Goal: Task Accomplishment & Management: Manage account settings

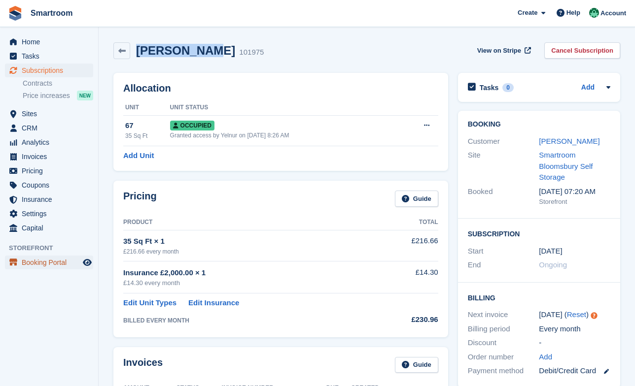
click at [52, 262] on span "Booking Portal" at bounding box center [51, 263] width 59 height 14
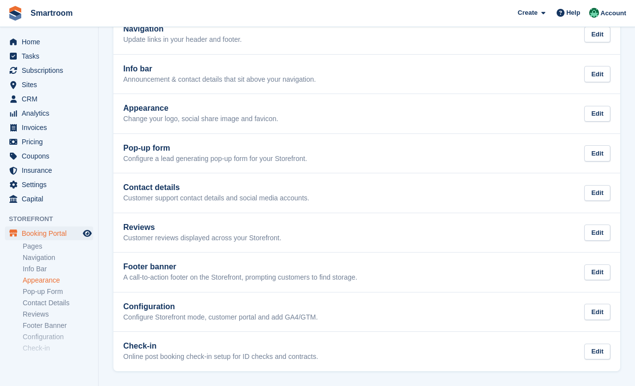
scroll to position [27, 0]
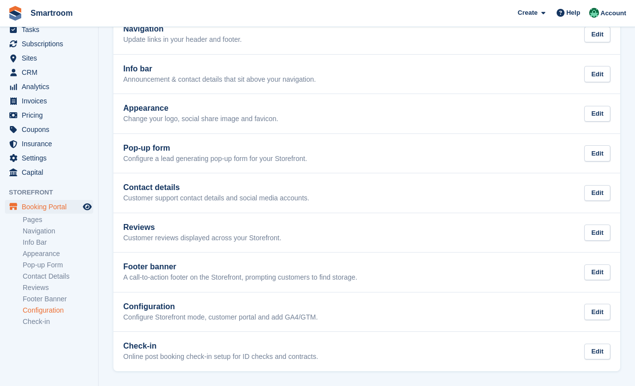
click at [58, 314] on link "Configuration" at bounding box center [58, 310] width 70 height 9
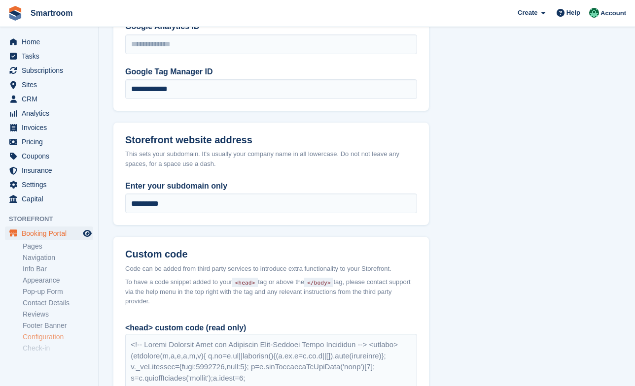
scroll to position [741, 0]
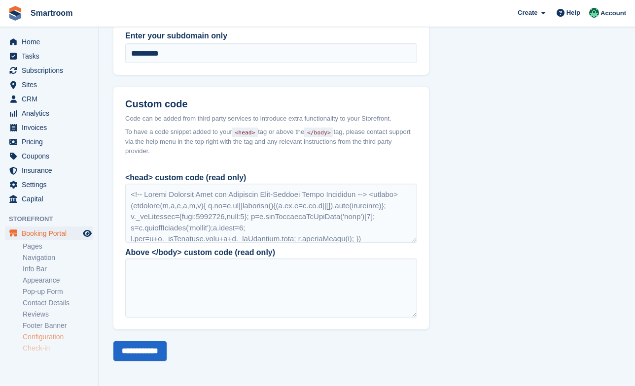
click at [47, 351] on link "Check-in" at bounding box center [58, 348] width 70 height 9
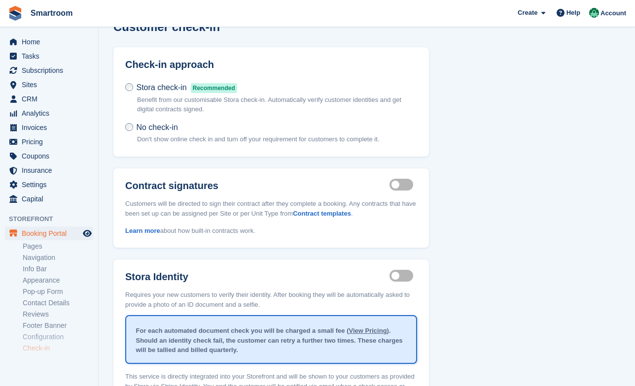
scroll to position [106, 0]
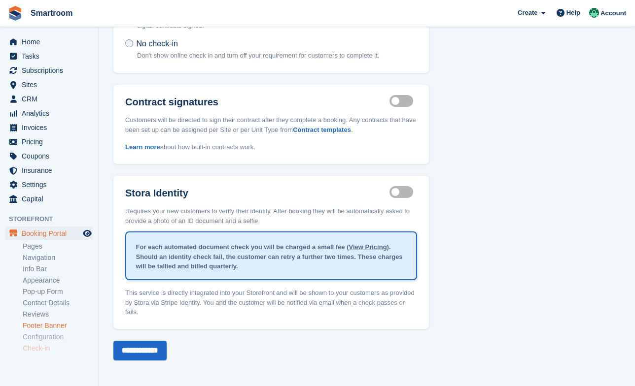
click at [60, 328] on link "Footer Banner" at bounding box center [58, 325] width 70 height 9
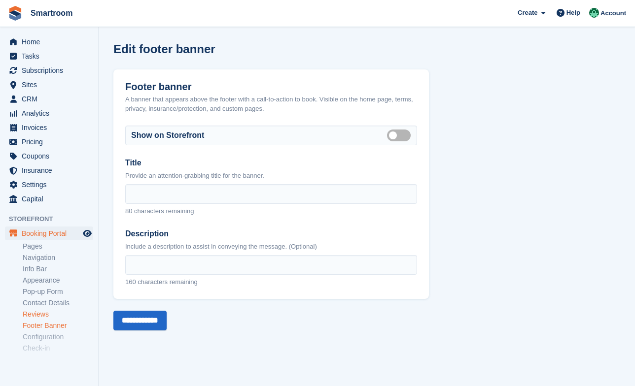
click at [46, 315] on link "Reviews" at bounding box center [58, 314] width 70 height 9
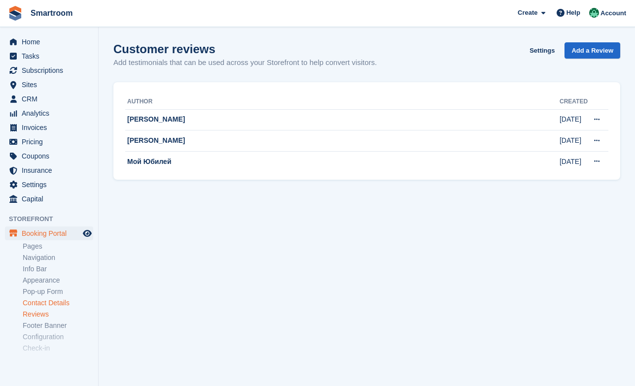
click at [59, 300] on link "Contact Details" at bounding box center [58, 303] width 70 height 9
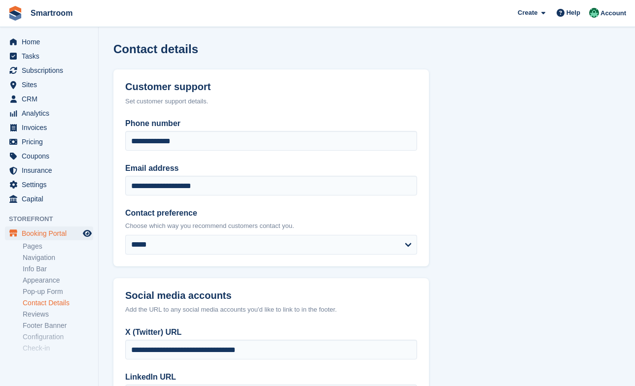
scroll to position [178, 0]
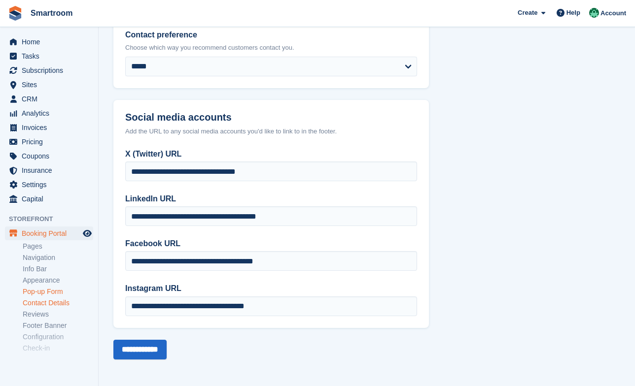
click at [53, 290] on link "Pop-up Form" at bounding box center [58, 291] width 70 height 9
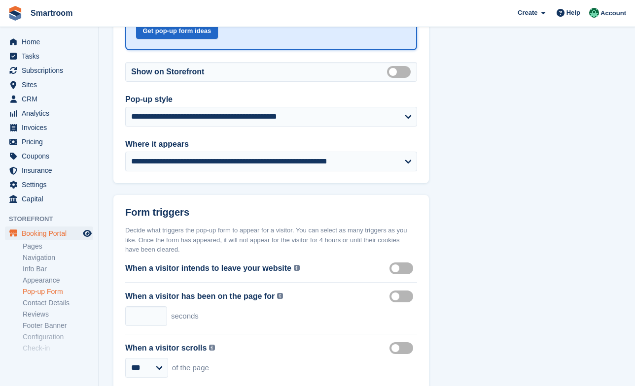
scroll to position [150, 0]
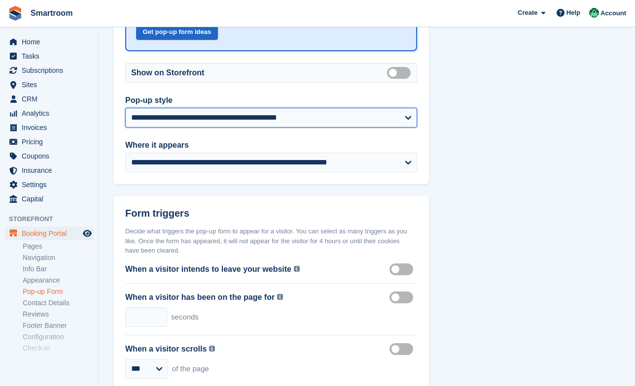
click option "**********" at bounding box center [0, 0] width 0 height 0
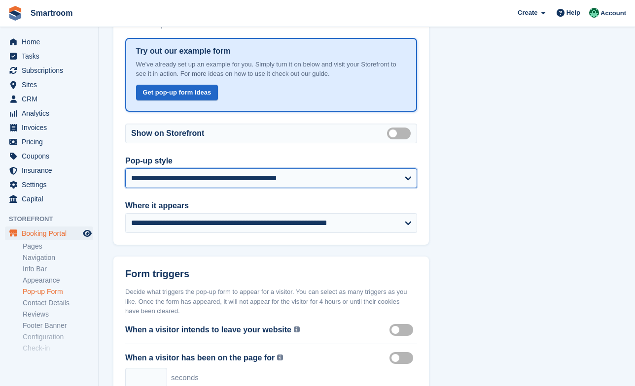
scroll to position [88, 0]
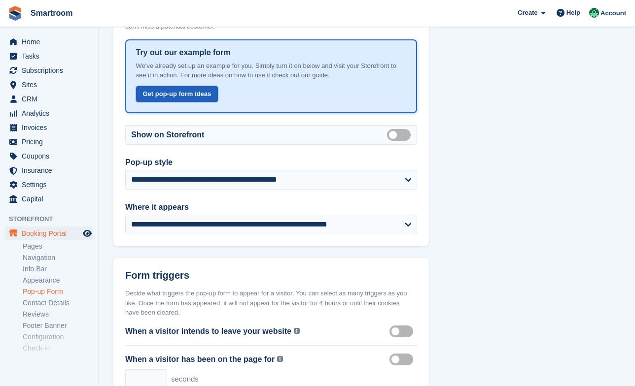
click at [206, 94] on link "Get pop-up form ideas" at bounding box center [177, 94] width 82 height 16
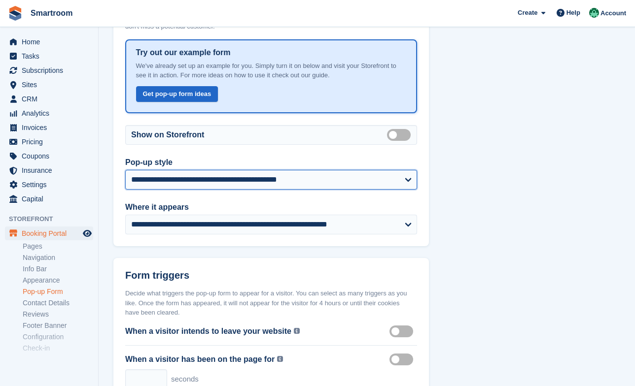
click option "**********" at bounding box center [0, 0] width 0 height 0
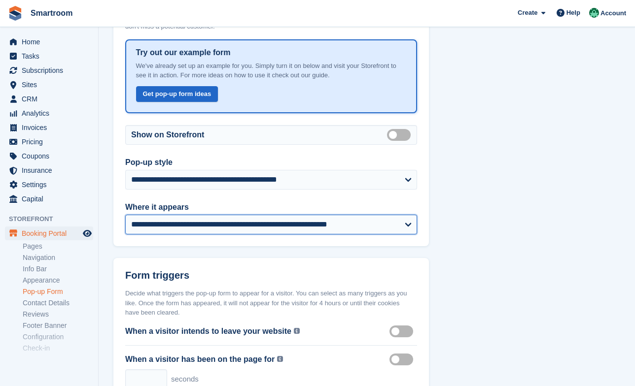
select select "*********"
click option "**********" at bounding box center [0, 0] width 0 height 0
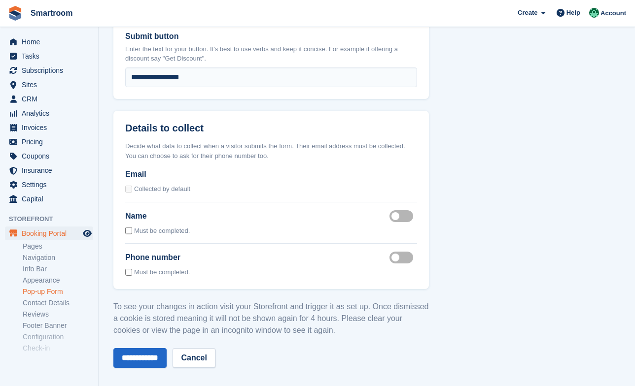
scroll to position [781, 0]
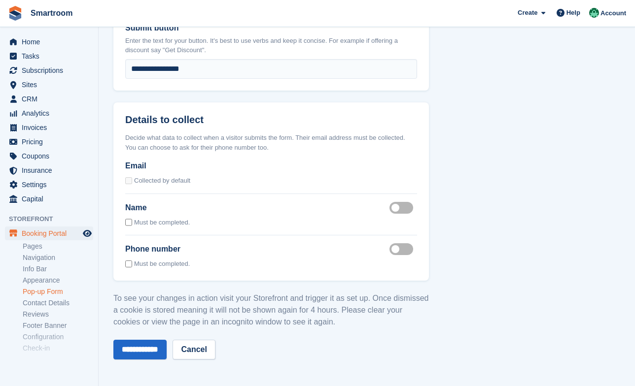
click at [405, 207] on label "Name enabled" at bounding box center [403, 207] width 28 height 1
click at [133, 352] on input "**********" at bounding box center [139, 350] width 53 height 20
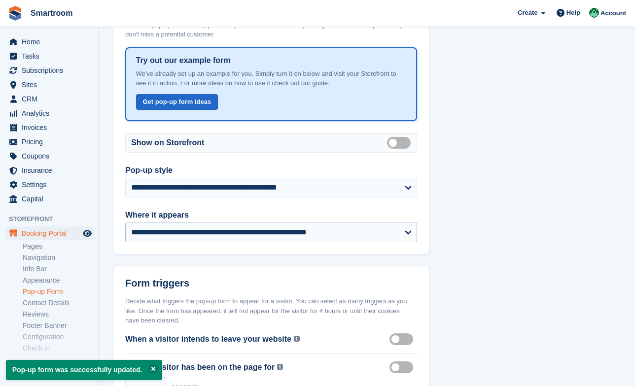
scroll to position [98, 0]
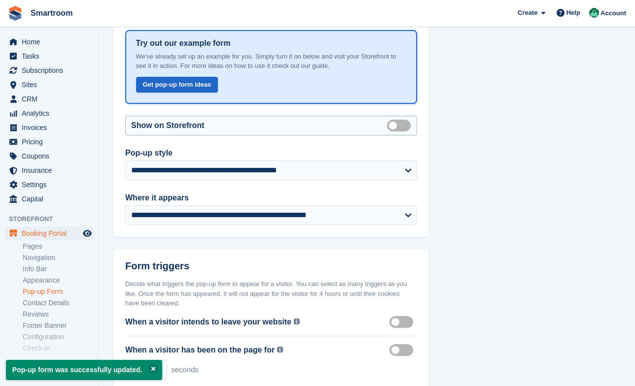
click at [401, 125] on label "Enabled" at bounding box center [401, 125] width 28 height 1
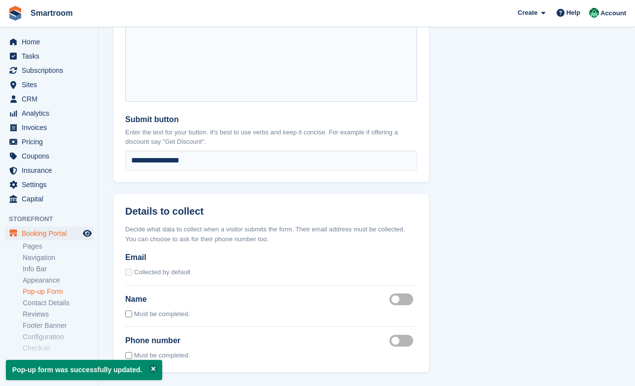
scroll to position [781, 0]
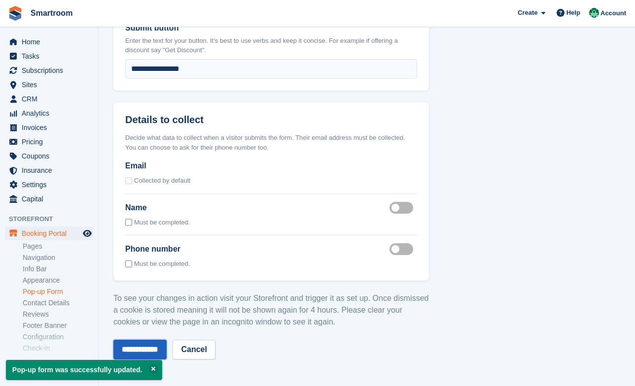
click at [147, 346] on input "**********" at bounding box center [139, 350] width 53 height 20
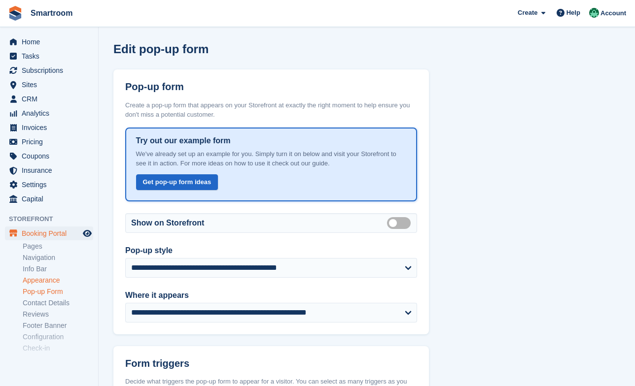
click at [42, 280] on link "Appearance" at bounding box center [58, 280] width 70 height 9
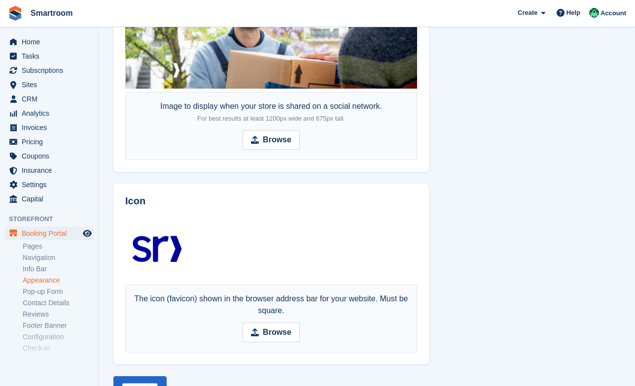
scroll to position [586, 0]
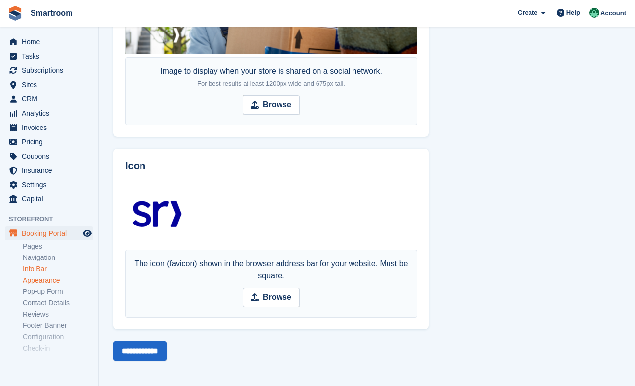
click at [33, 268] on link "Info Bar" at bounding box center [58, 269] width 70 height 9
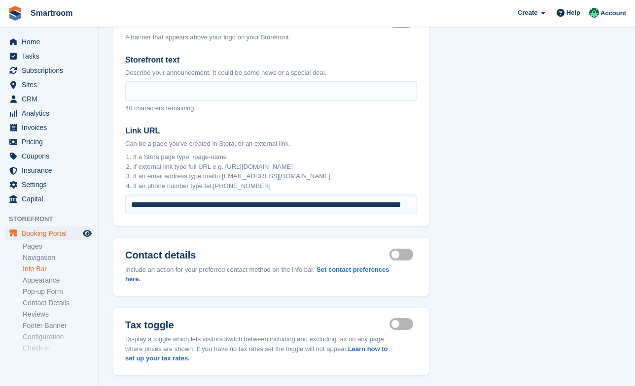
scroll to position [124, 0]
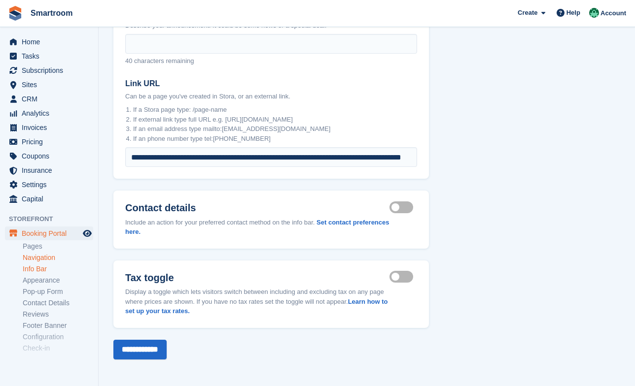
click at [43, 257] on link "Navigation" at bounding box center [58, 257] width 70 height 9
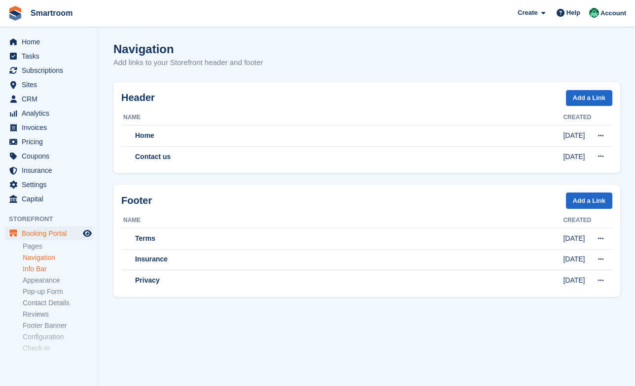
click at [35, 268] on link "Info Bar" at bounding box center [58, 269] width 70 height 9
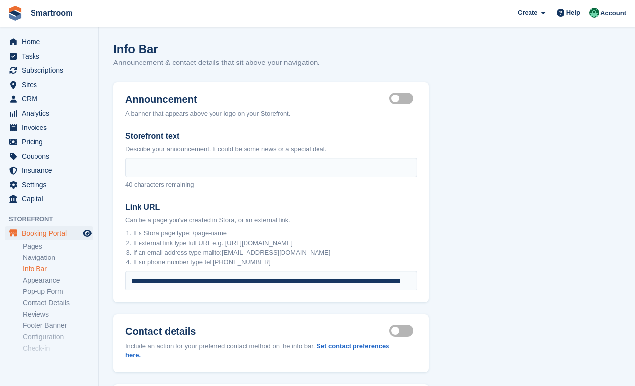
scroll to position [124, 0]
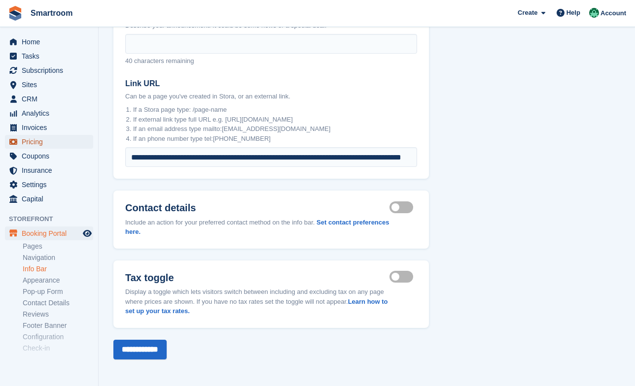
click at [47, 139] on span "Pricing" at bounding box center [51, 142] width 59 height 14
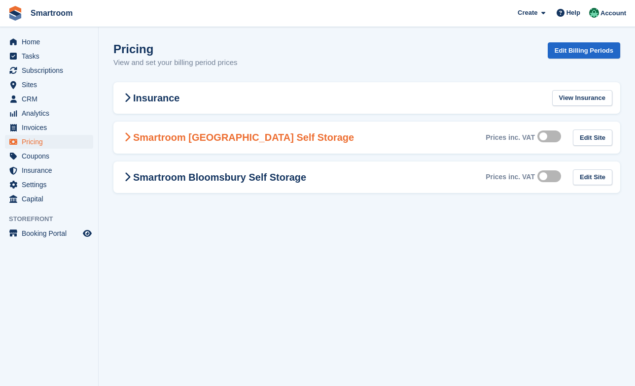
click at [549, 140] on label at bounding box center [551, 137] width 28 height 8
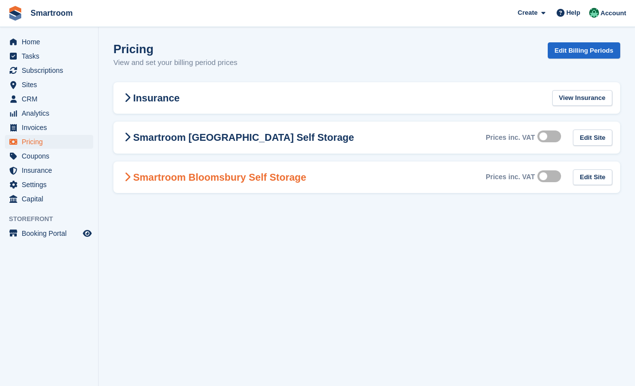
click at [550, 178] on label at bounding box center [551, 177] width 28 height 8
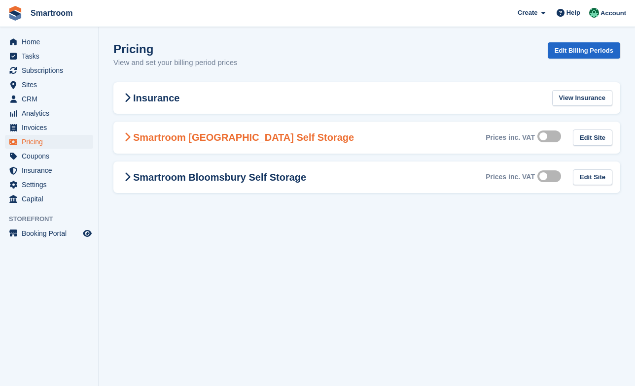
click at [281, 144] on Storage-861 "Smartroom Stoke Newington Self Storage Prices inc. VAT Edit Site" at bounding box center [366, 138] width 507 height 32
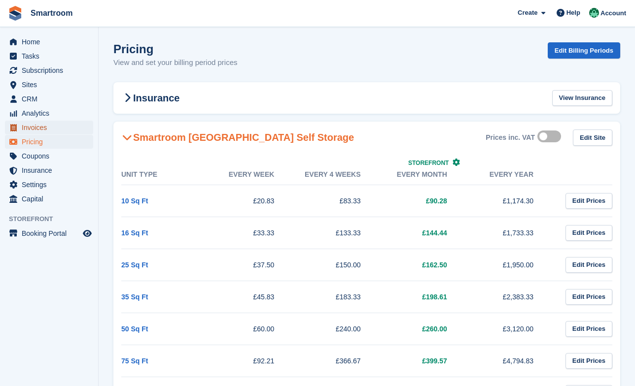
click at [49, 134] on span "Invoices" at bounding box center [51, 128] width 59 height 14
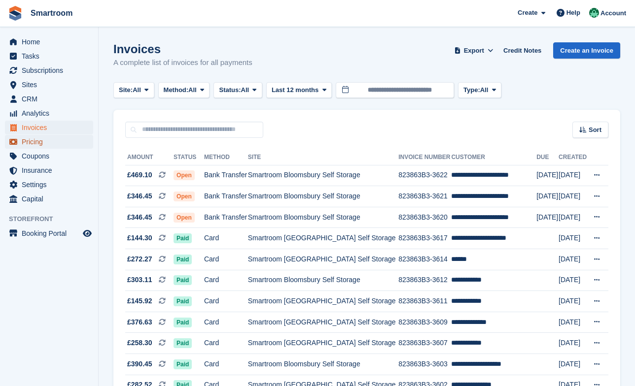
click at [51, 145] on span "Pricing" at bounding box center [51, 142] width 59 height 14
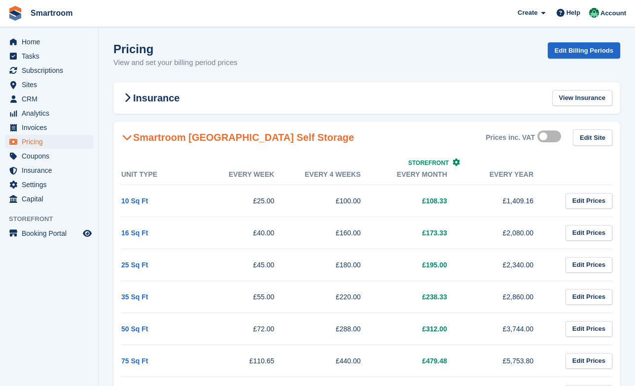
click at [548, 137] on label at bounding box center [551, 137] width 28 height 8
click at [554, 137] on label at bounding box center [551, 137] width 28 height 8
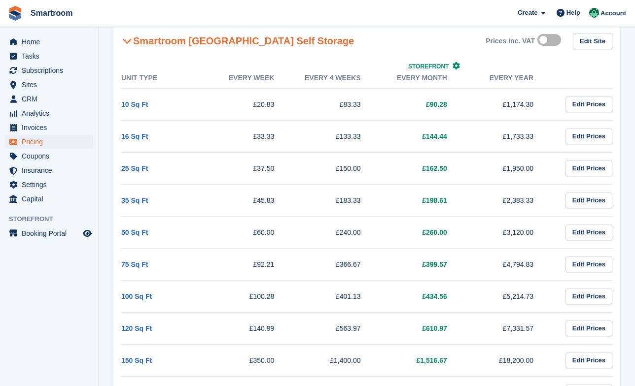
scroll to position [189, 0]
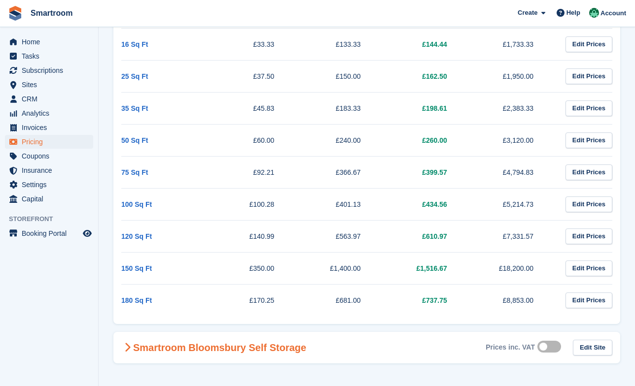
click at [546, 346] on label at bounding box center [551, 347] width 28 height 8
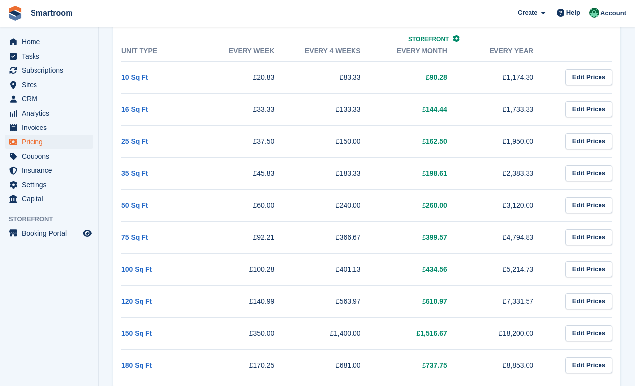
scroll to position [0, 0]
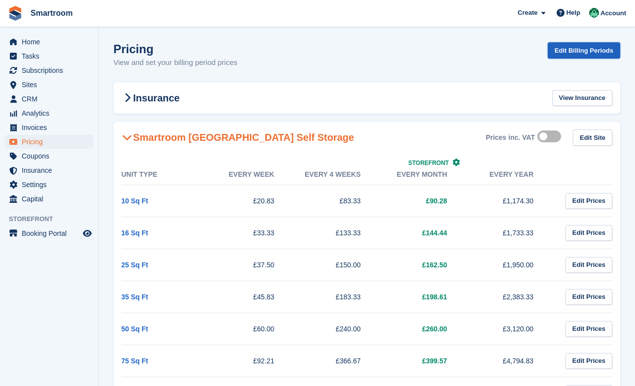
click at [601, 55] on link "Edit Billing Periods" at bounding box center [584, 50] width 72 height 16
click at [456, 161] on icon at bounding box center [455, 162] width 7 height 7
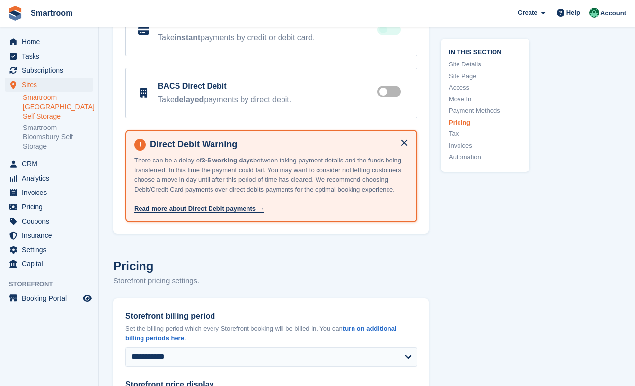
type input "**********"
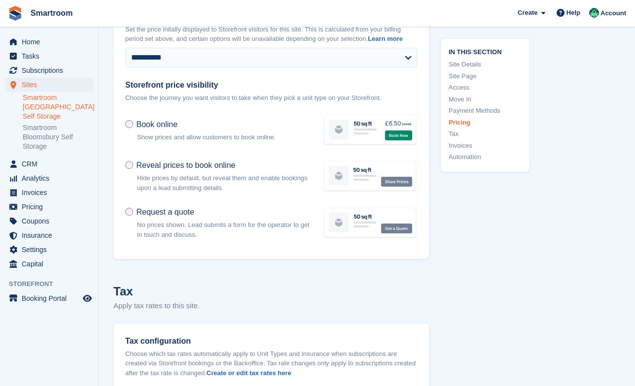
scroll to position [4020, 0]
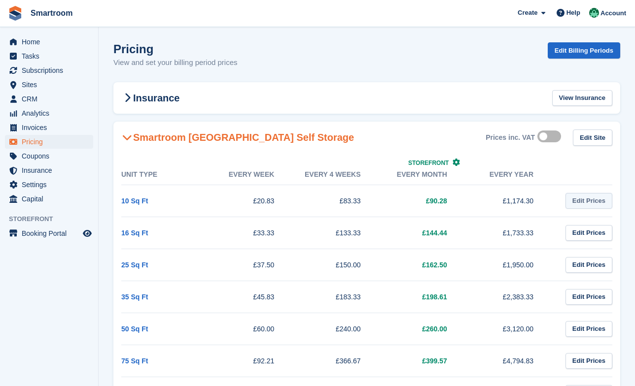
click at [592, 197] on link "Edit Prices" at bounding box center [588, 201] width 47 height 16
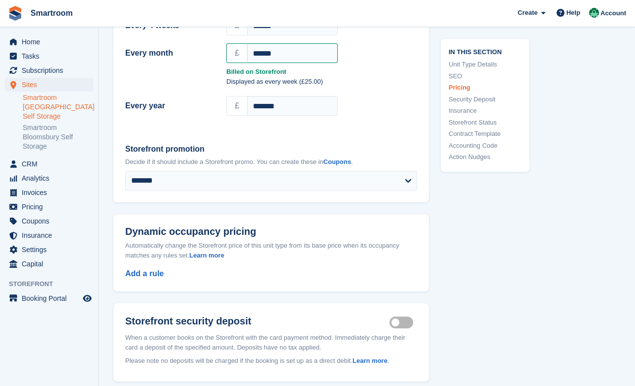
scroll to position [964, 0]
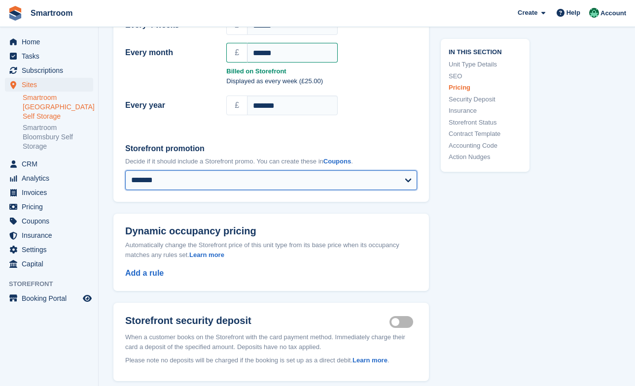
click option "*******" at bounding box center [0, 0] width 0 height 0
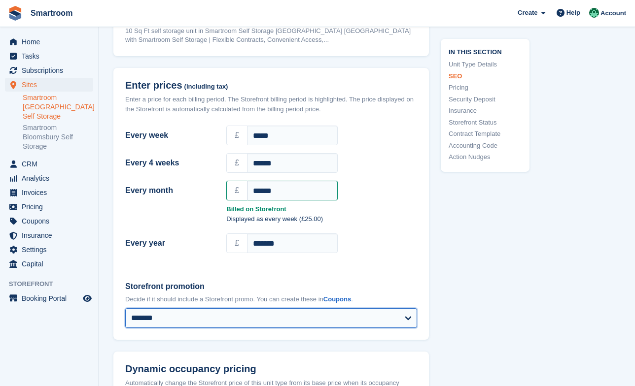
scroll to position [825, 0]
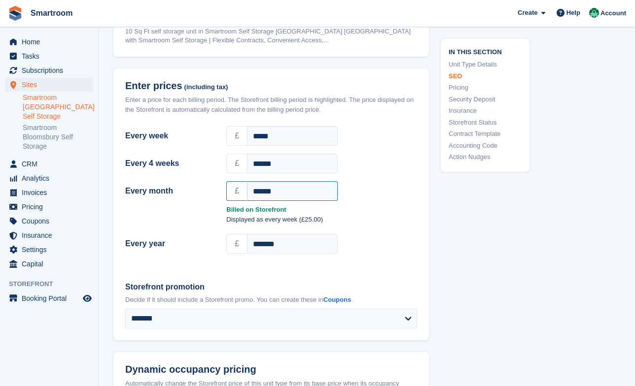
click at [197, 85] on header "Enter prices (including tax) Enter a price for each billing period. The Storefr…" at bounding box center [270, 96] width 315 height 54
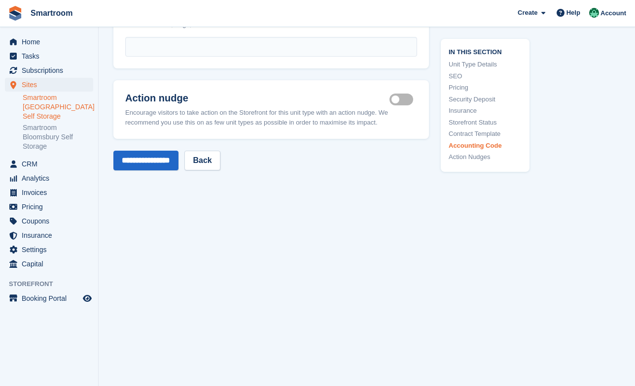
scroll to position [1863, 0]
click at [47, 73] on span "Subscriptions" at bounding box center [51, 71] width 59 height 14
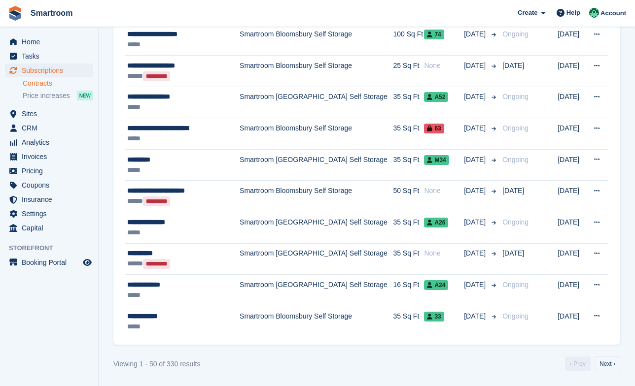
scroll to position [1399, 0]
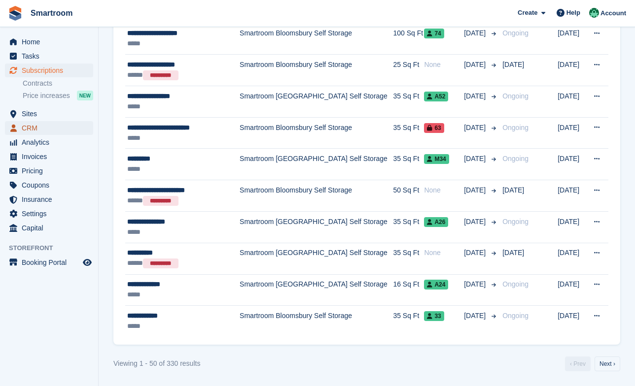
click at [41, 131] on span "CRM" at bounding box center [51, 128] width 59 height 14
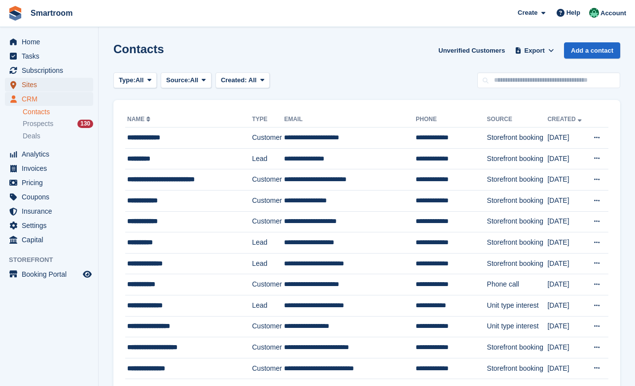
click at [41, 83] on span "Sites" at bounding box center [51, 85] width 59 height 14
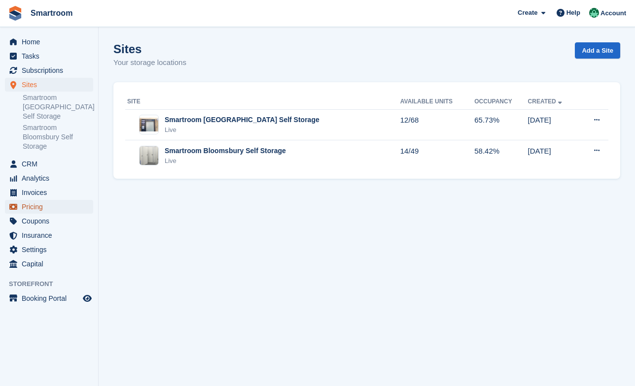
click at [41, 210] on span "Pricing" at bounding box center [51, 207] width 59 height 14
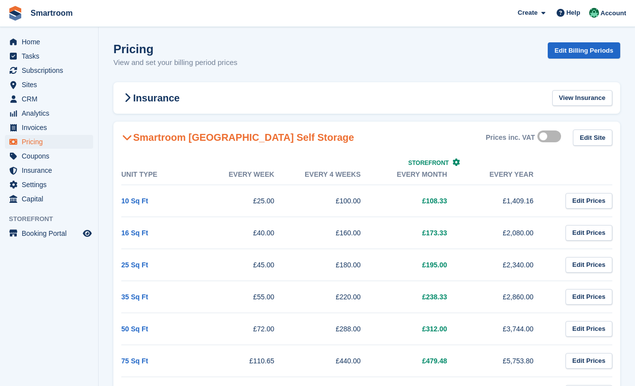
click at [553, 140] on label at bounding box center [551, 137] width 28 height 8
click at [597, 141] on link "Edit Site" at bounding box center [592, 138] width 39 height 16
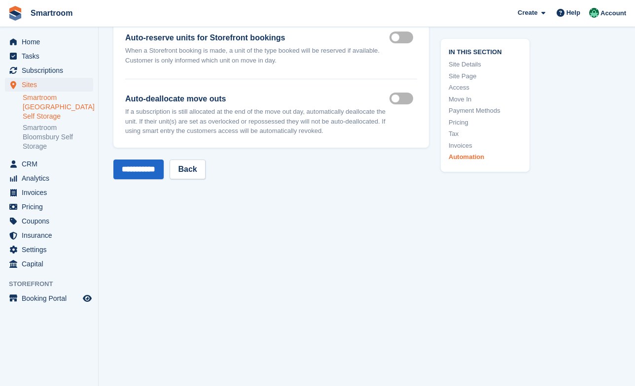
scroll to position [4858, 0]
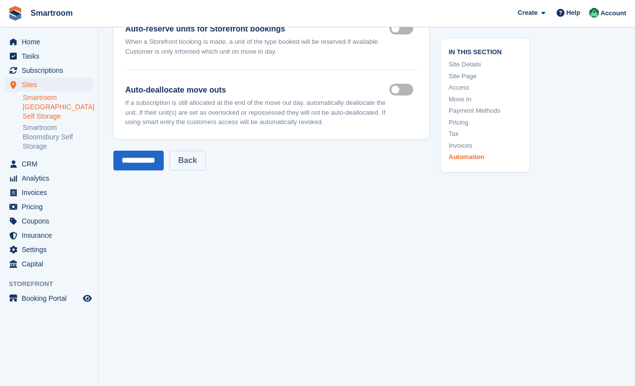
click at [181, 166] on link "Back" at bounding box center [187, 161] width 35 height 20
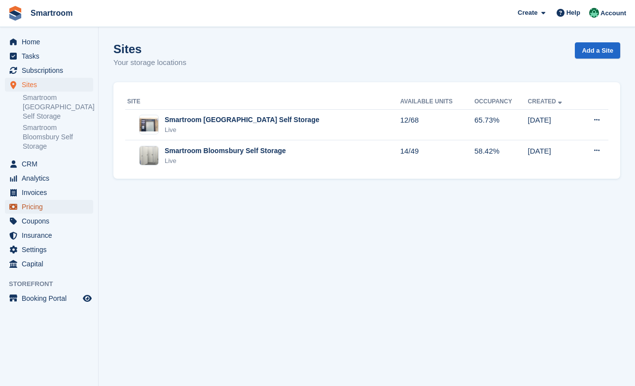
click at [46, 211] on span "Pricing" at bounding box center [51, 207] width 59 height 14
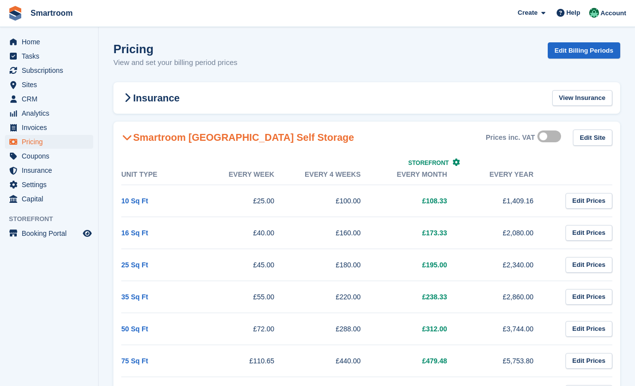
click at [549, 137] on label at bounding box center [551, 137] width 28 height 8
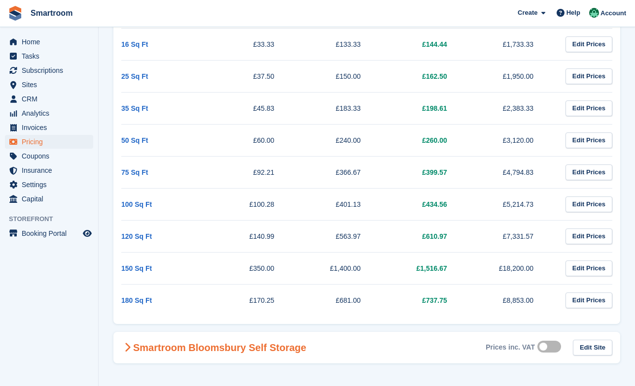
click at [542, 339] on Storage-2427 "Smartroom Bloomsbury Self Storage Prices inc. VAT Edit Site" at bounding box center [366, 348] width 507 height 32
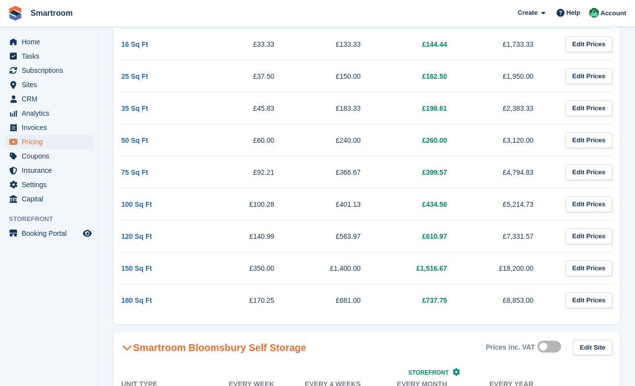
click at [554, 348] on label at bounding box center [551, 347] width 28 height 8
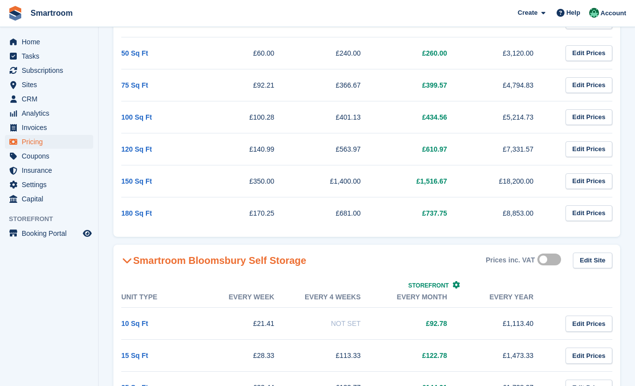
scroll to position [452, 0]
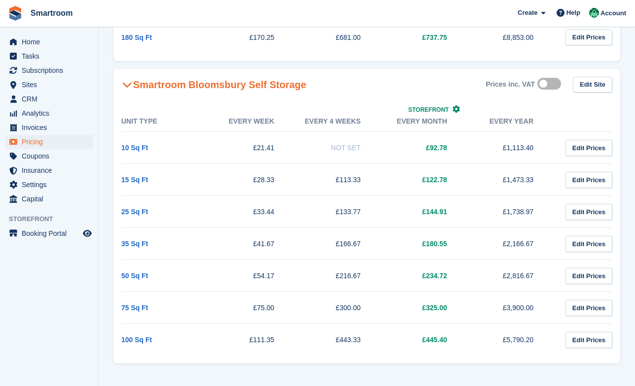
click at [545, 88] on label at bounding box center [551, 84] width 28 height 8
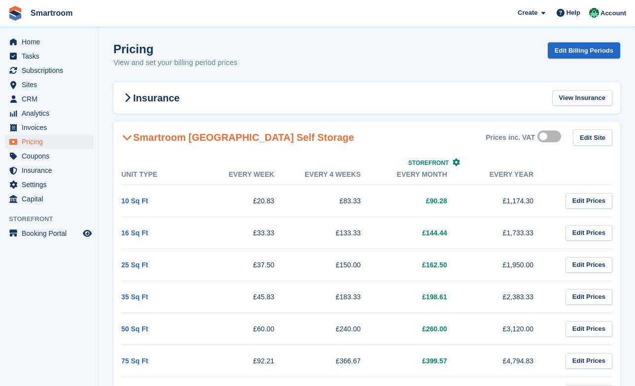
click at [548, 145] on div "Prices inc. VAT" at bounding box center [525, 138] width 79 height 16
click at [35, 37] on span "Home" at bounding box center [51, 42] width 59 height 14
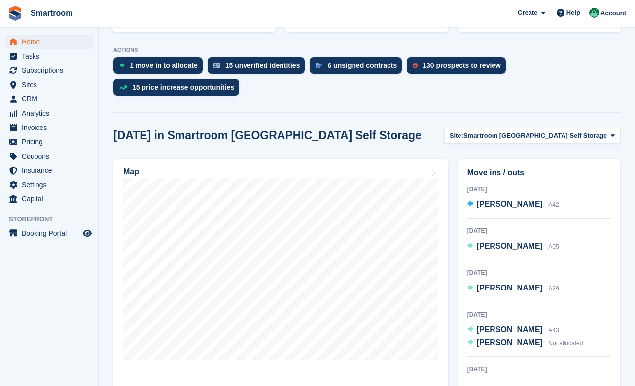
scroll to position [202, 0]
